Goal: Find specific page/section: Find specific page/section

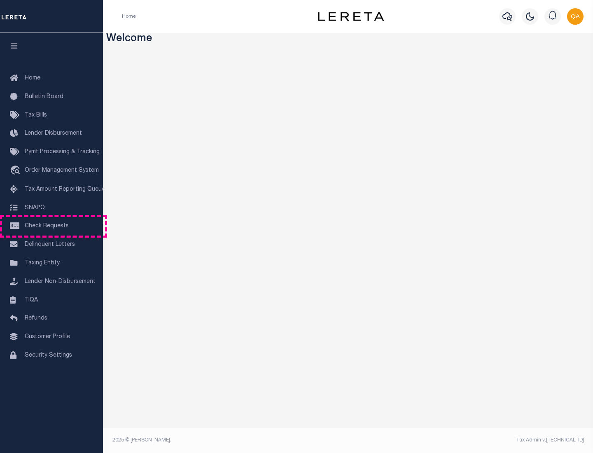
click at [51, 226] on span "Check Requests" at bounding box center [47, 226] width 44 height 6
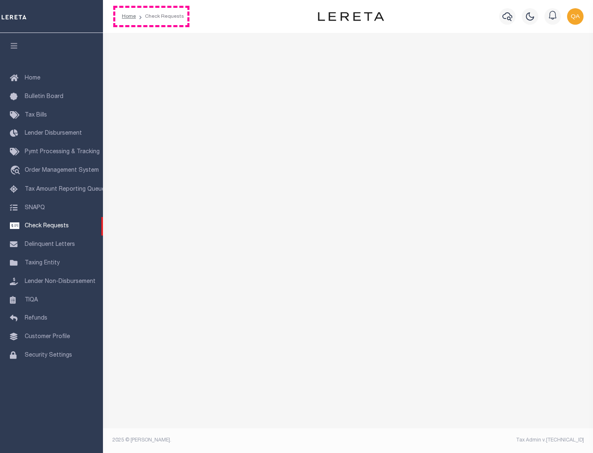
select select "50"
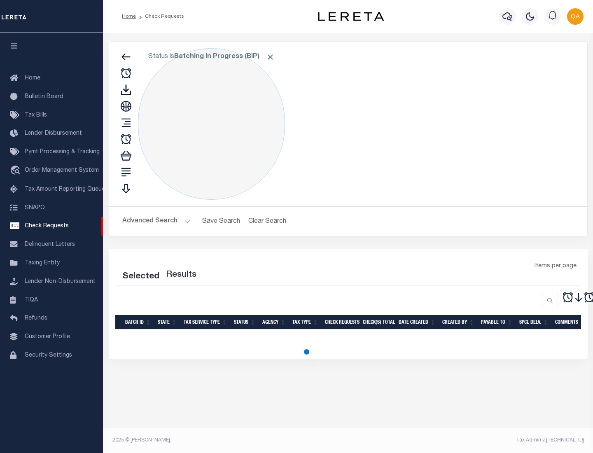
select select "50"
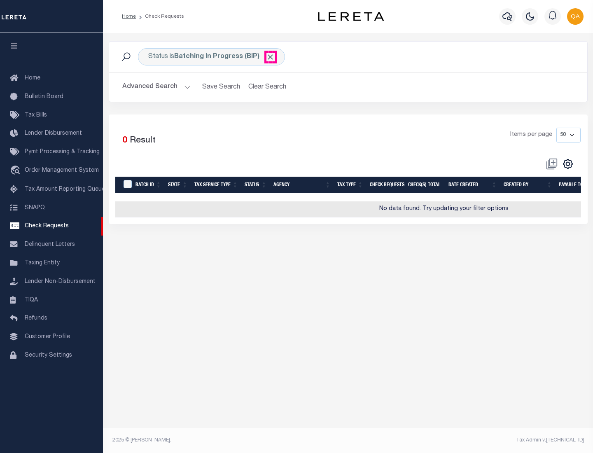
click at [270, 57] on span "Click to Remove" at bounding box center [270, 57] width 9 height 9
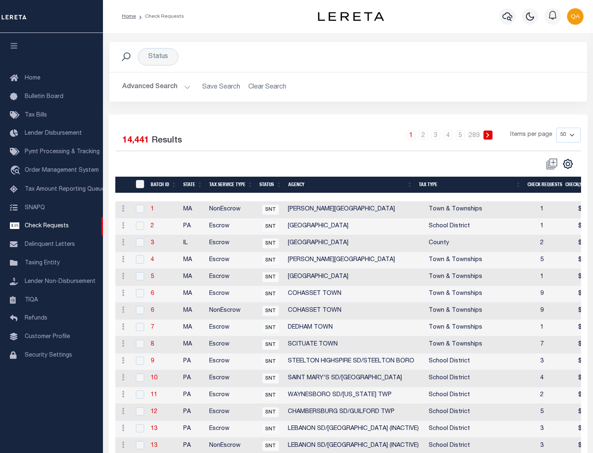
scroll to position [397, 0]
